Goal: Check status

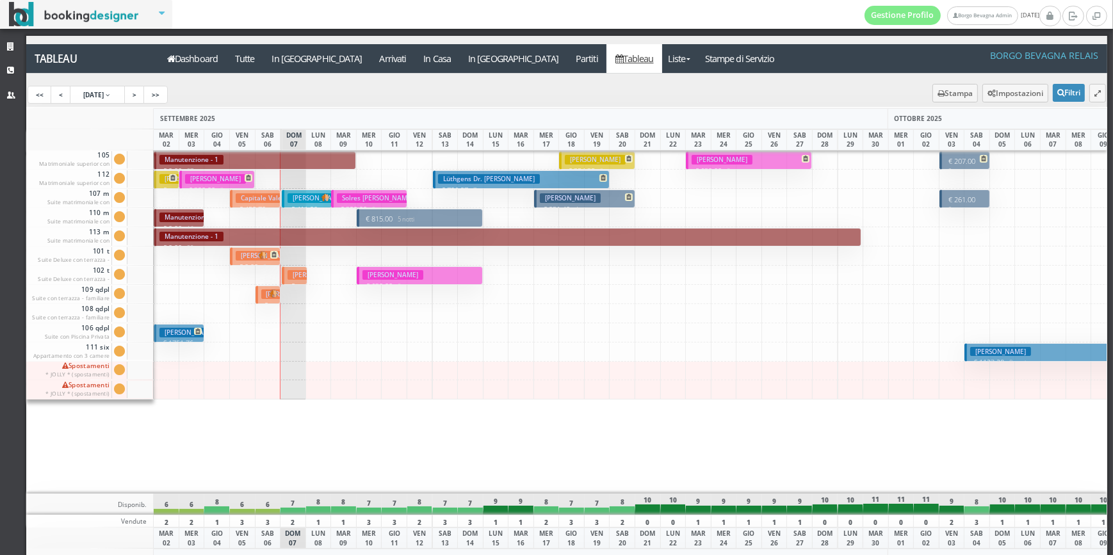
click at [343, 196] on h3 "[PERSON_NAME]" at bounding box center [377, 198] width 81 height 10
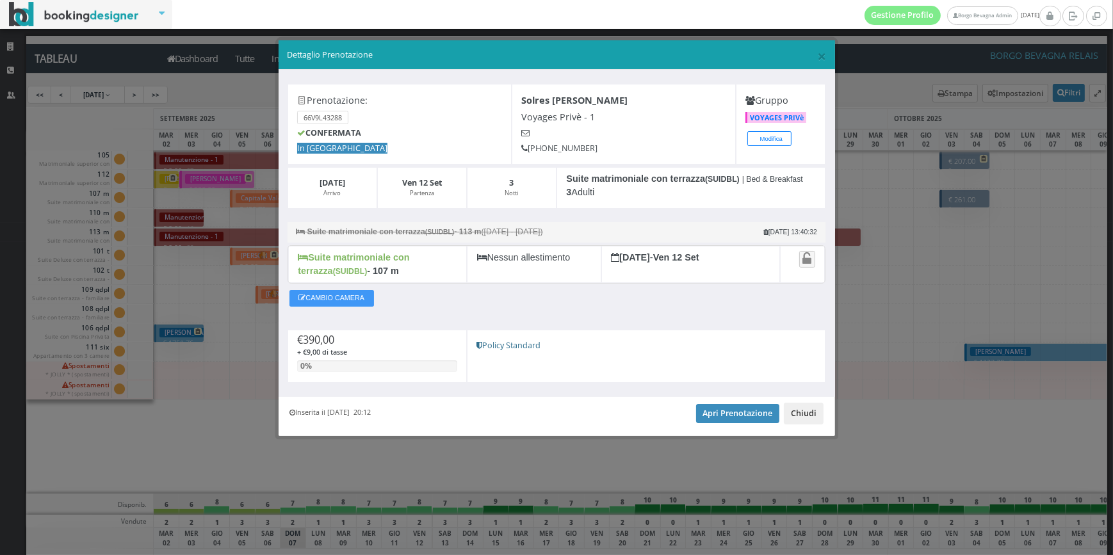
click at [801, 408] on button "Chiudi" at bounding box center [804, 414] width 40 height 22
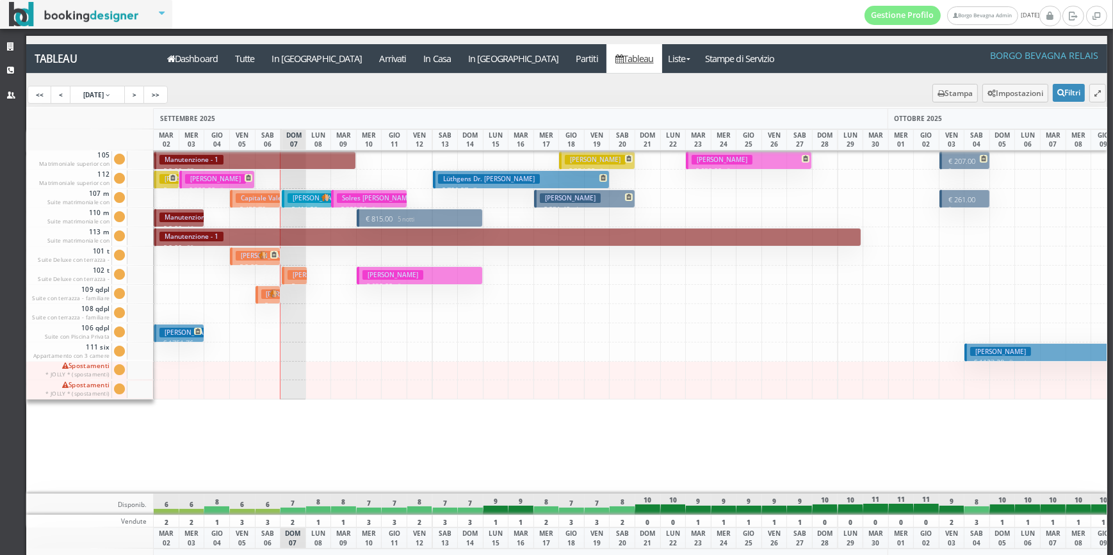
click at [372, 217] on p "€ 815.00 5 notti" at bounding box center [420, 219] width 117 height 10
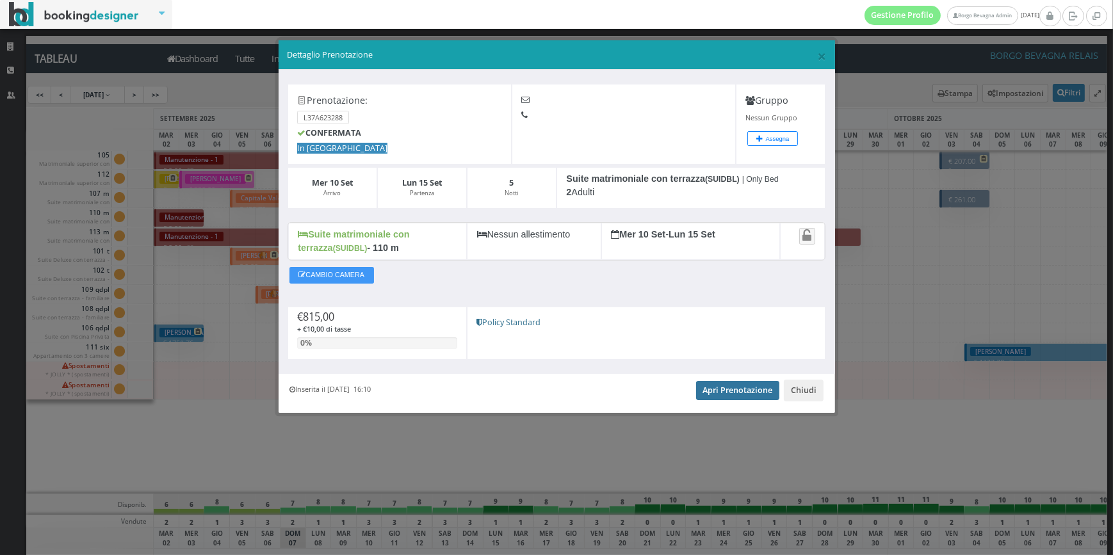
click at [754, 388] on link "Apri Prenotazione" at bounding box center [738, 390] width 84 height 19
click at [809, 394] on button "Chiudi" at bounding box center [804, 391] width 40 height 22
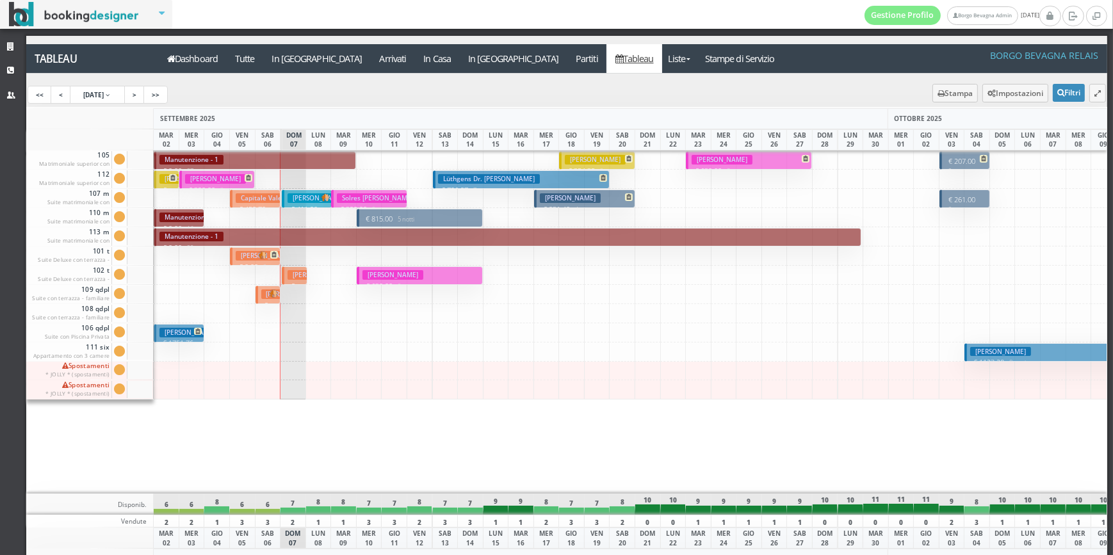
click at [344, 179] on div at bounding box center [343, 179] width 26 height 19
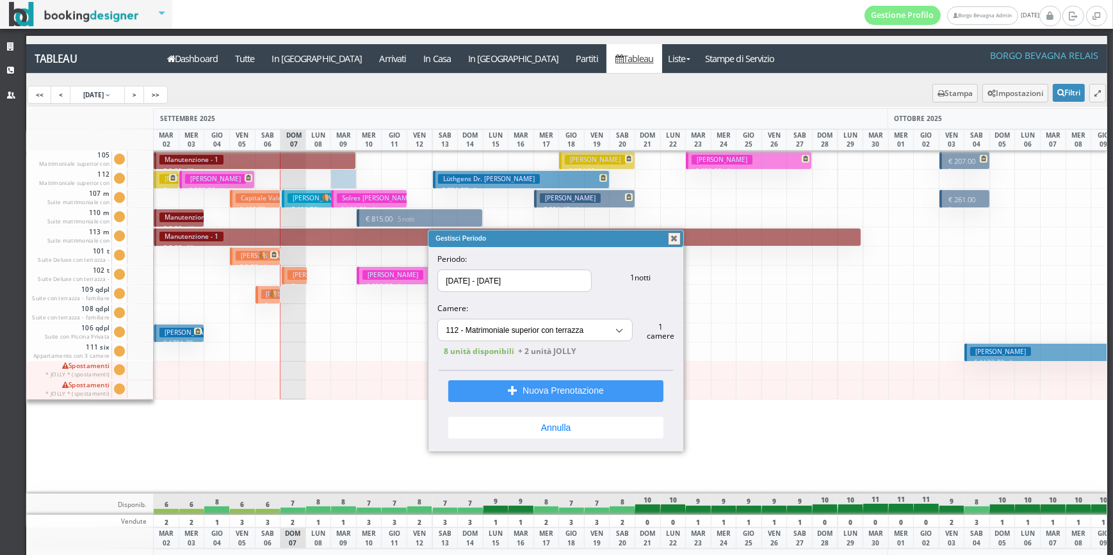
click at [679, 238] on button "button" at bounding box center [674, 238] width 13 height 13
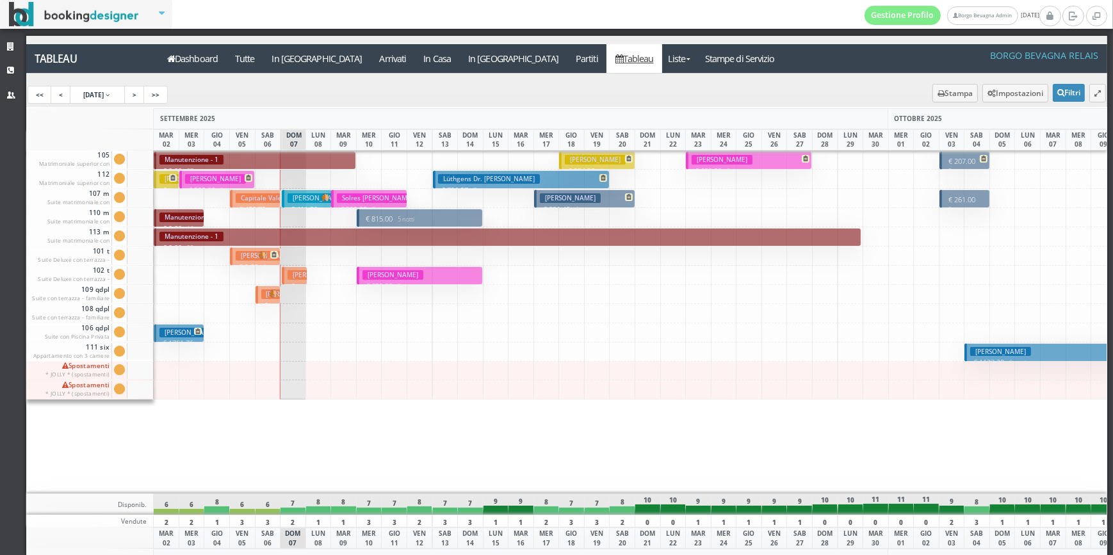
click at [377, 468] on div "€ 815.00 5 notti 2 Adulti Fellay Brigitte € 630.00 5 notti 3 Adulti" at bounding box center [369, 321] width 26 height 343
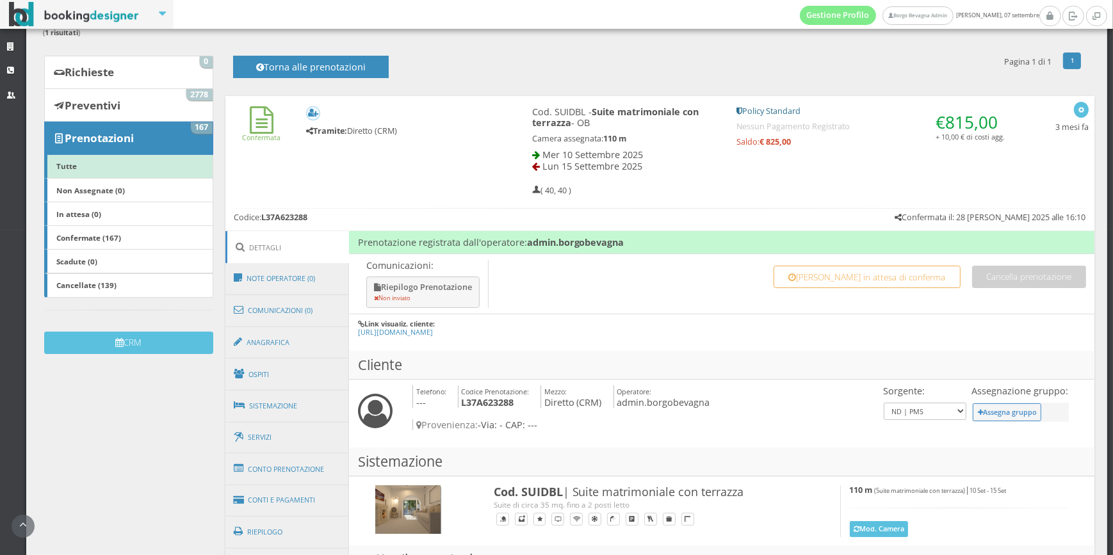
scroll to position [129, 0]
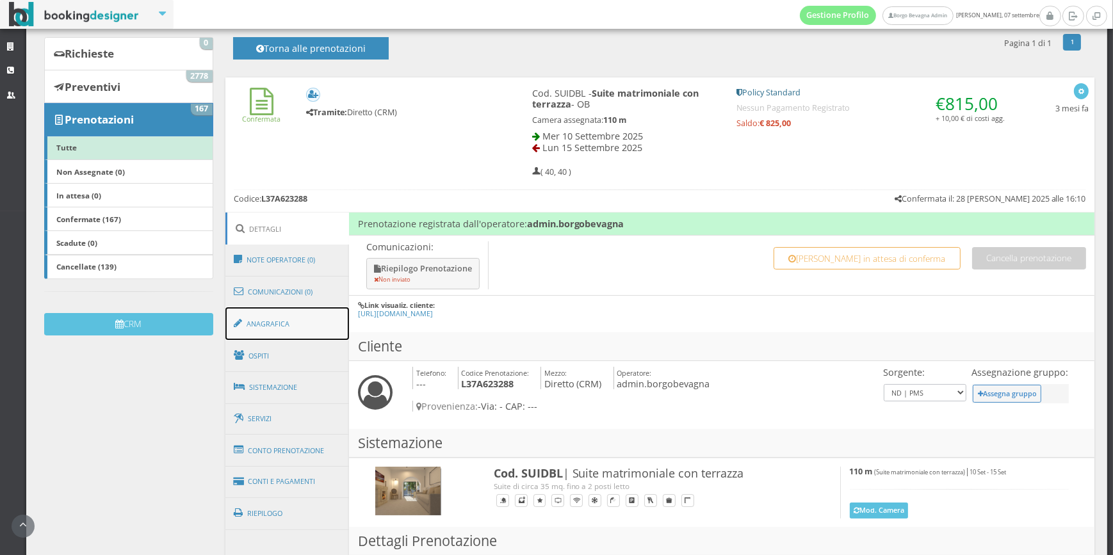
click at [303, 319] on link "Anagrafica" at bounding box center [287, 323] width 124 height 33
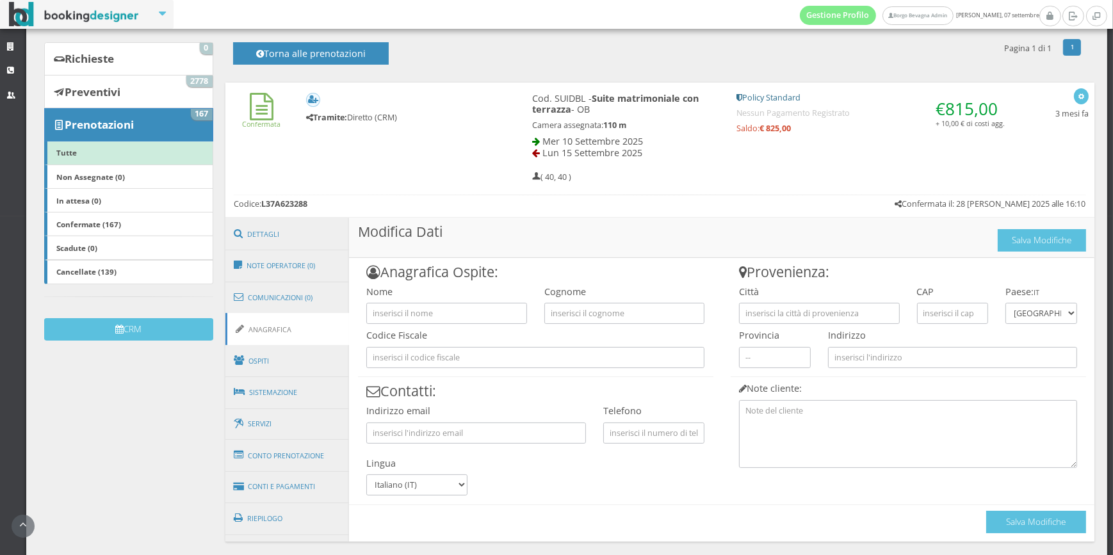
scroll to position [101, 0]
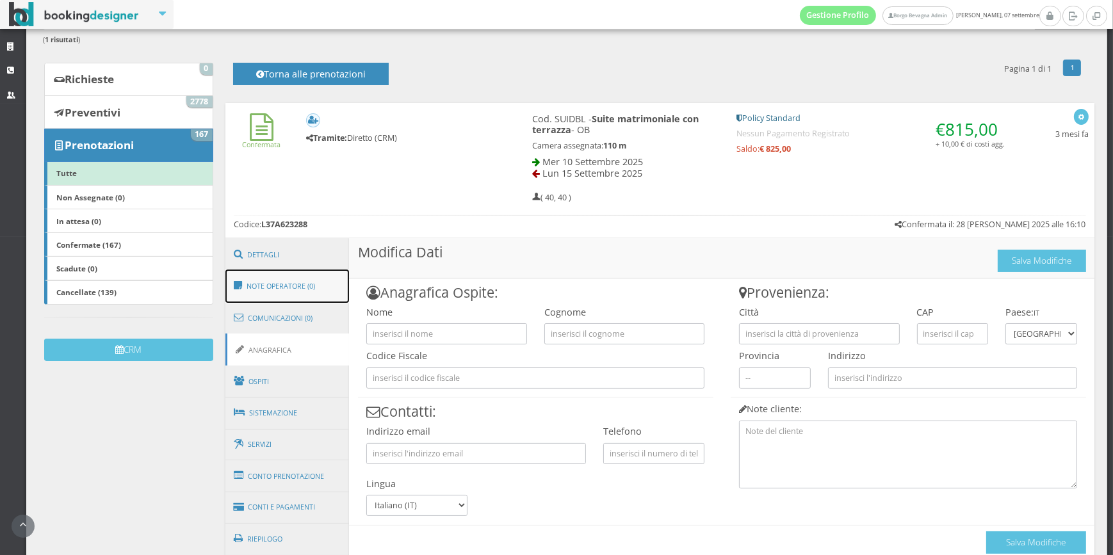
click at [319, 287] on link "Note Operatore (0)" at bounding box center [287, 286] width 124 height 33
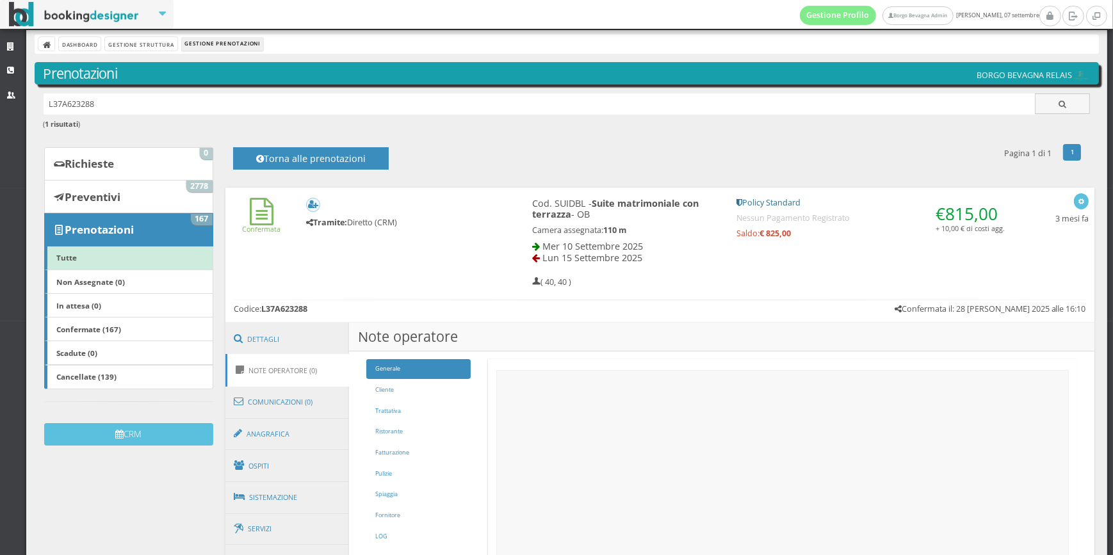
scroll to position [0, 0]
